Goal: Find specific page/section

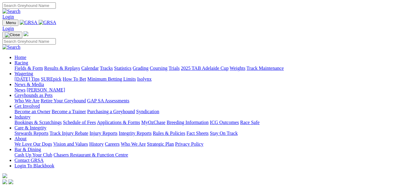
click at [25, 66] on link "Fields & Form" at bounding box center [28, 68] width 28 height 5
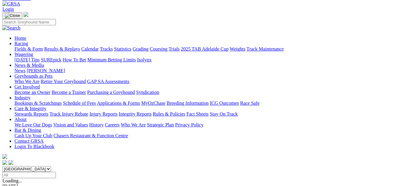
scroll to position [30, 0]
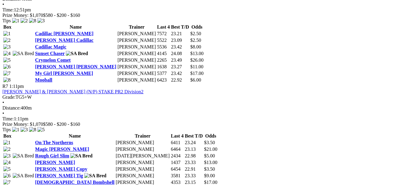
scroll to position [875, 0]
